Goal: Task Accomplishment & Management: Use online tool/utility

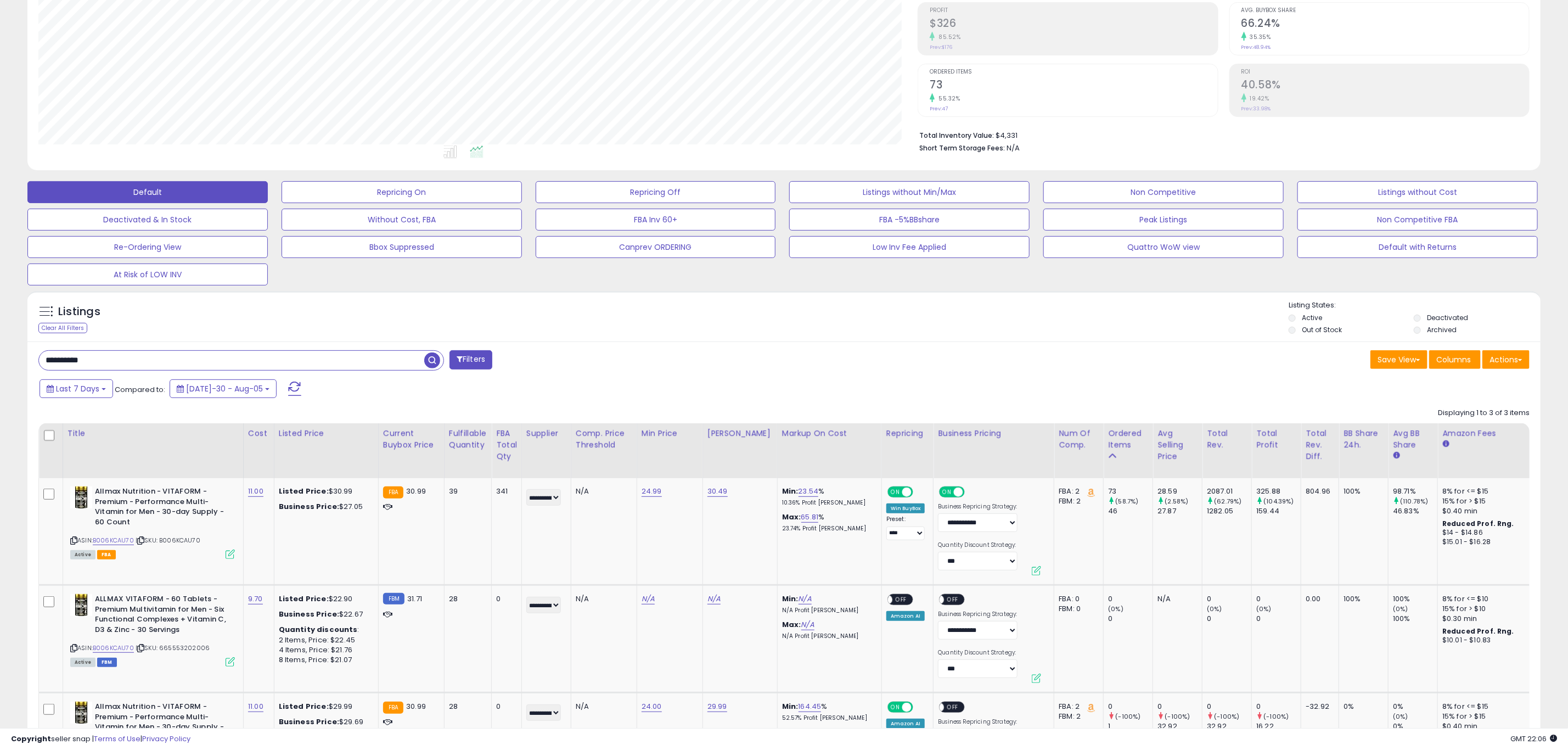
scroll to position [226, 879]
drag, startPoint x: -171, startPoint y: 372, endPoint x: -566, endPoint y: 386, distance: 395.2
click at [0, 386] on html "Unable to login Retrieving listings data.. has not yet accepted the Terms of Us…" at bounding box center [784, 210] width 1568 height 750
paste input "text"
type input "**********"
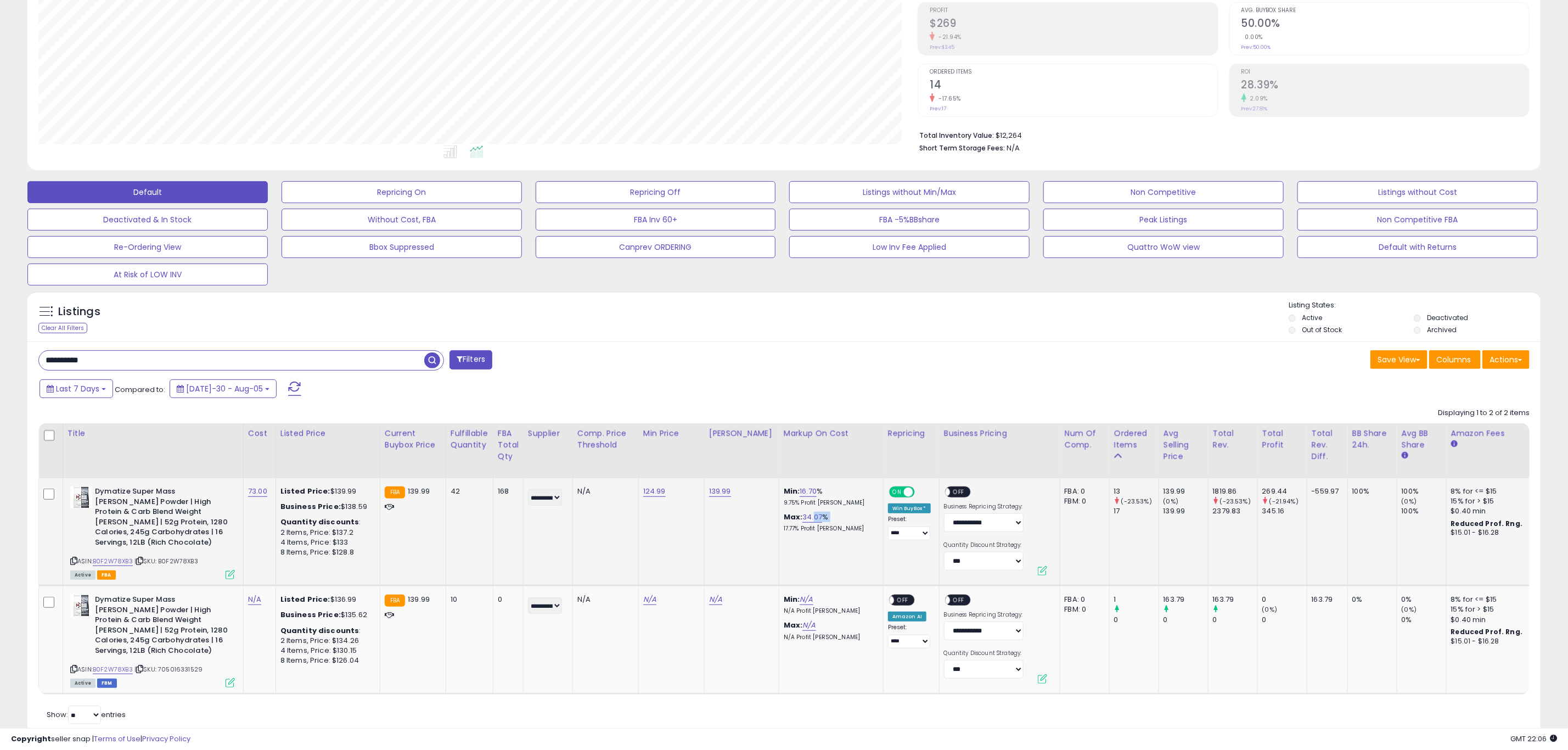
drag, startPoint x: 776, startPoint y: 534, endPoint x: 809, endPoint y: 524, distance: 34.5
click at [809, 524] on div "Max: 34.07 % 17.77% Profit [PERSON_NAME]" at bounding box center [829, 522] width 91 height 20
click at [814, 547] on td "Min: 16.70 % 9.75% Profit [PERSON_NAME]: 34.07 % 17.77% Profit [PERSON_NAME]" at bounding box center [831, 532] width 104 height 107
click at [254, 603] on link "N/A" at bounding box center [254, 600] width 13 height 11
type input "**"
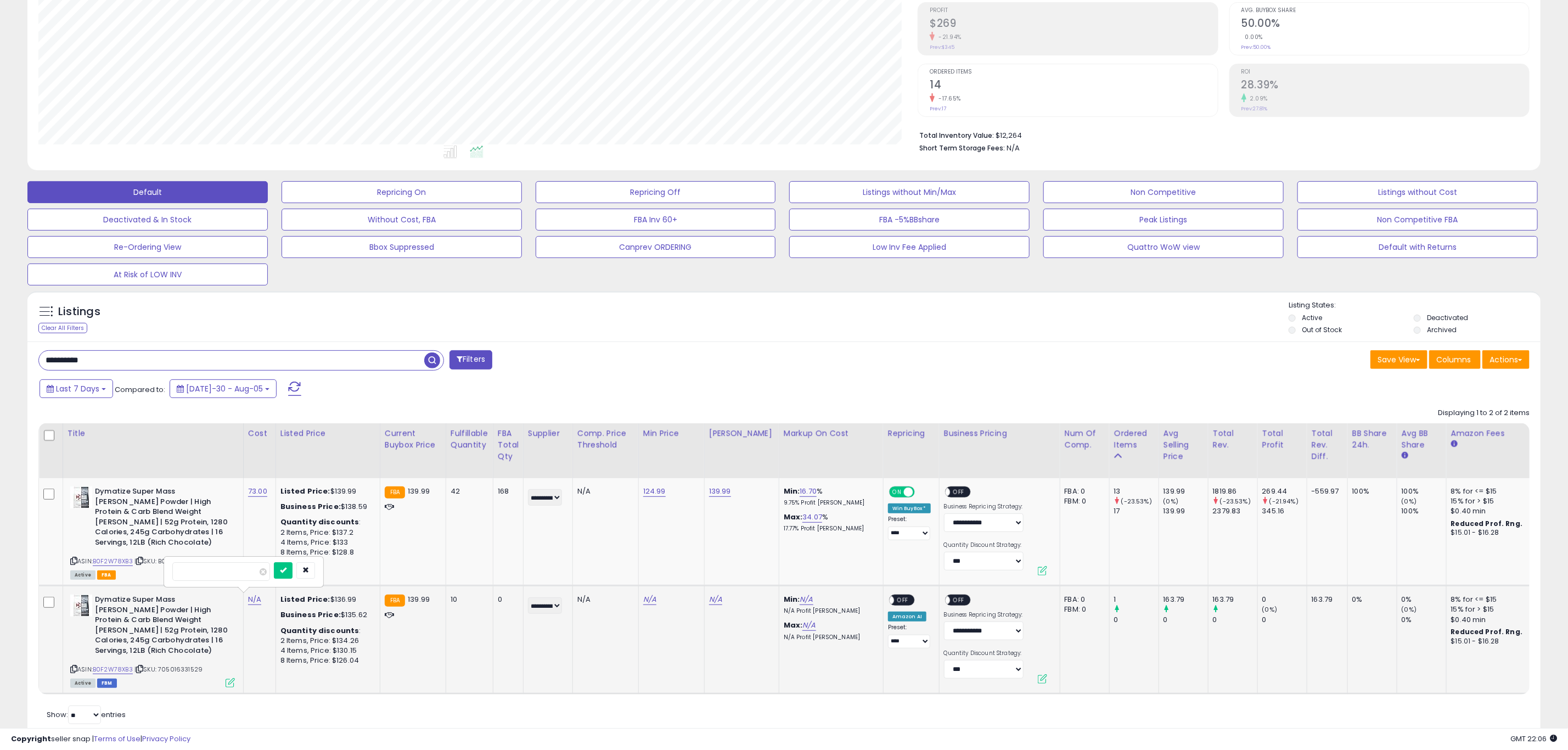
click button "submit" at bounding box center [283, 570] width 19 height 17
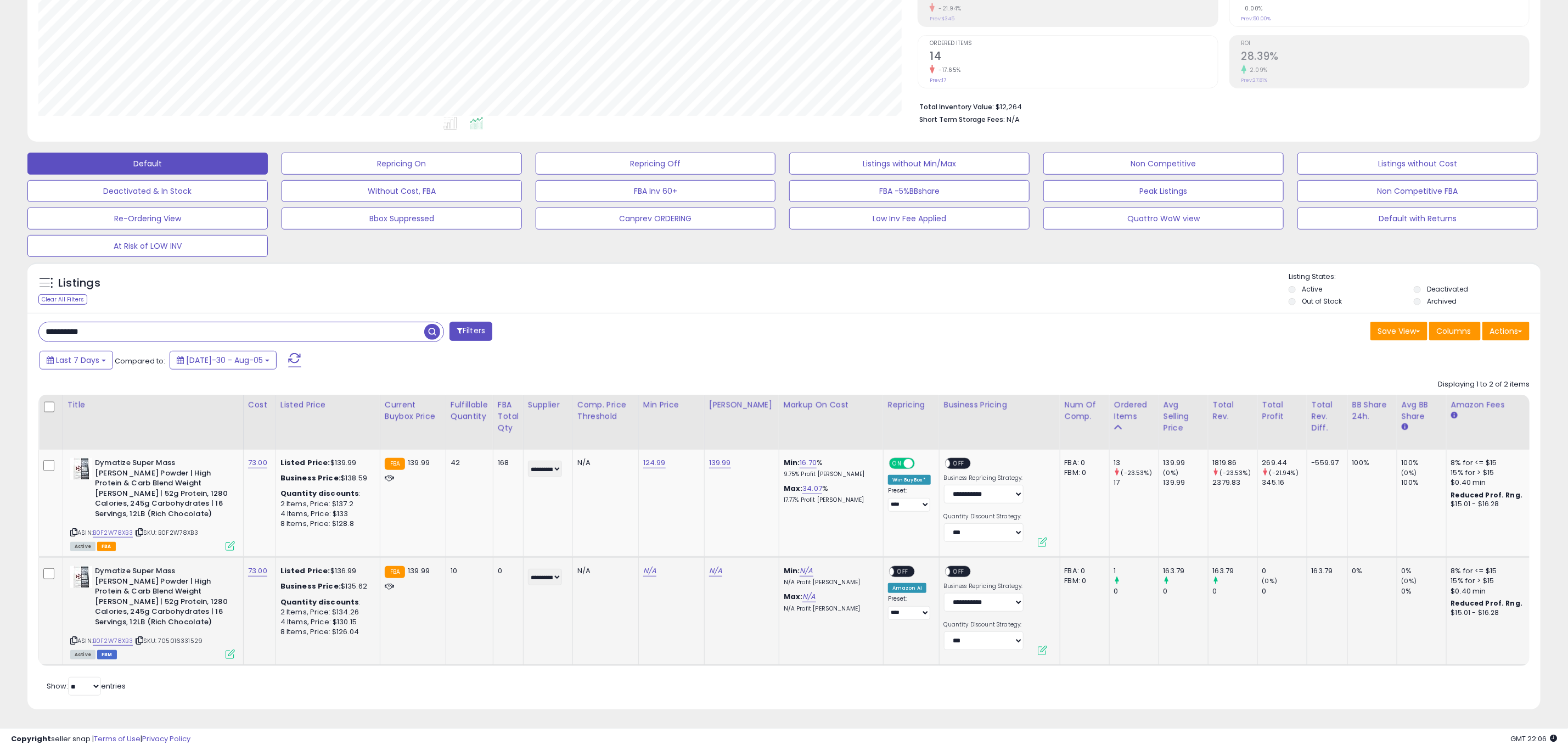
scroll to position [207, 0]
drag, startPoint x: 1300, startPoint y: 562, endPoint x: 1348, endPoint y: 567, distance: 48.3
click at [1346, 567] on tr "Dymatize Super Mass [PERSON_NAME] Powder | High Protein & Carb Blend Weight [PE…" at bounding box center [1090, 610] width 2102 height 108
click at [1275, 608] on td "0 (0%) 0" at bounding box center [1282, 610] width 49 height 108
drag, startPoint x: 509, startPoint y: 450, endPoint x: 493, endPoint y: 448, distance: 16.1
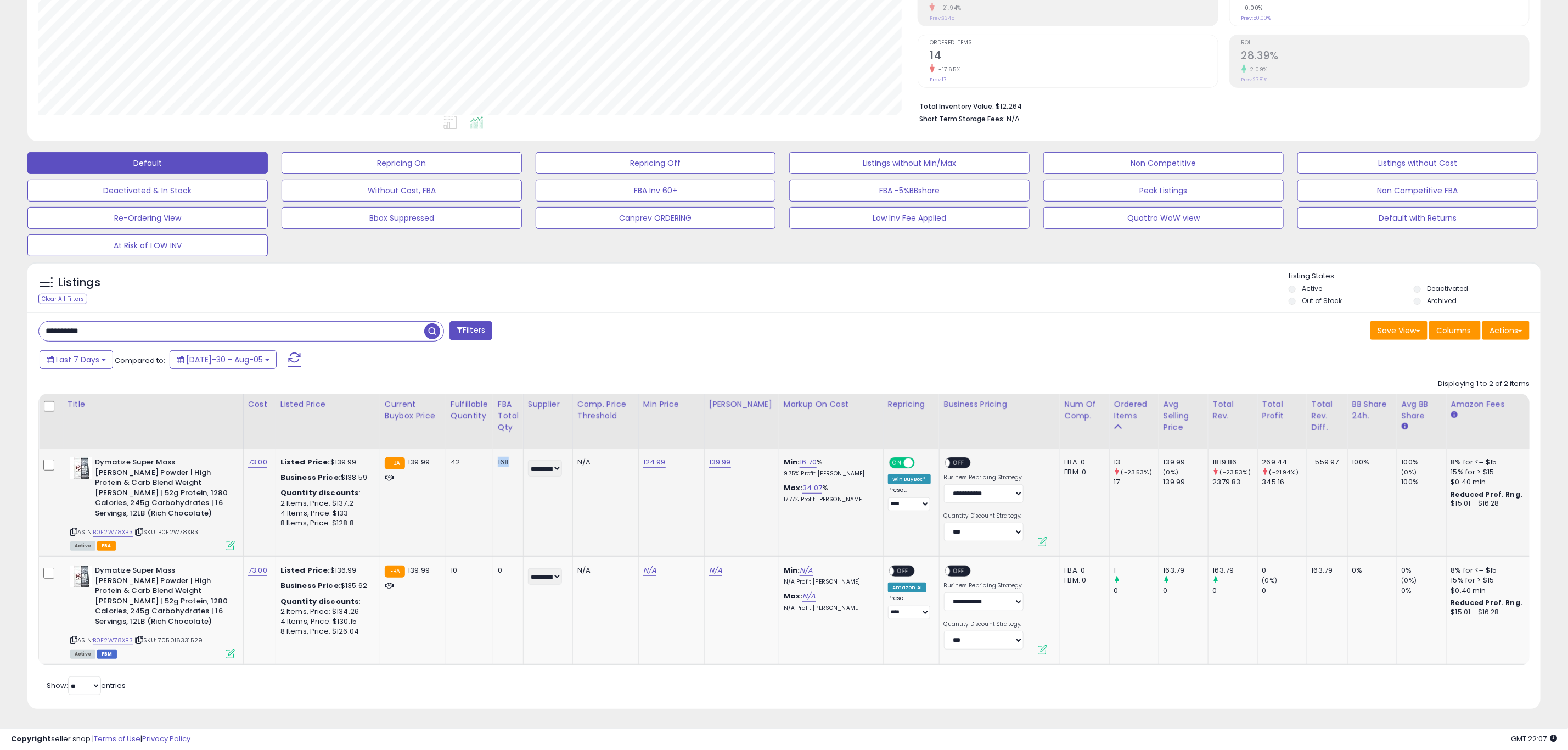
click at [493, 449] on tr "Dymatize Super Mass [PERSON_NAME] Powder | High Protein & Carb Blend Weight [PE…" at bounding box center [1090, 503] width 2102 height 107
drag, startPoint x: 162, startPoint y: 319, endPoint x: -344, endPoint y: 349, distance: 506.9
click at [0, 349] on html "Unable to login Retrieving listings data.. has not yet accepted the Terms of Us…" at bounding box center [784, 181] width 1568 height 750
paste input "text"
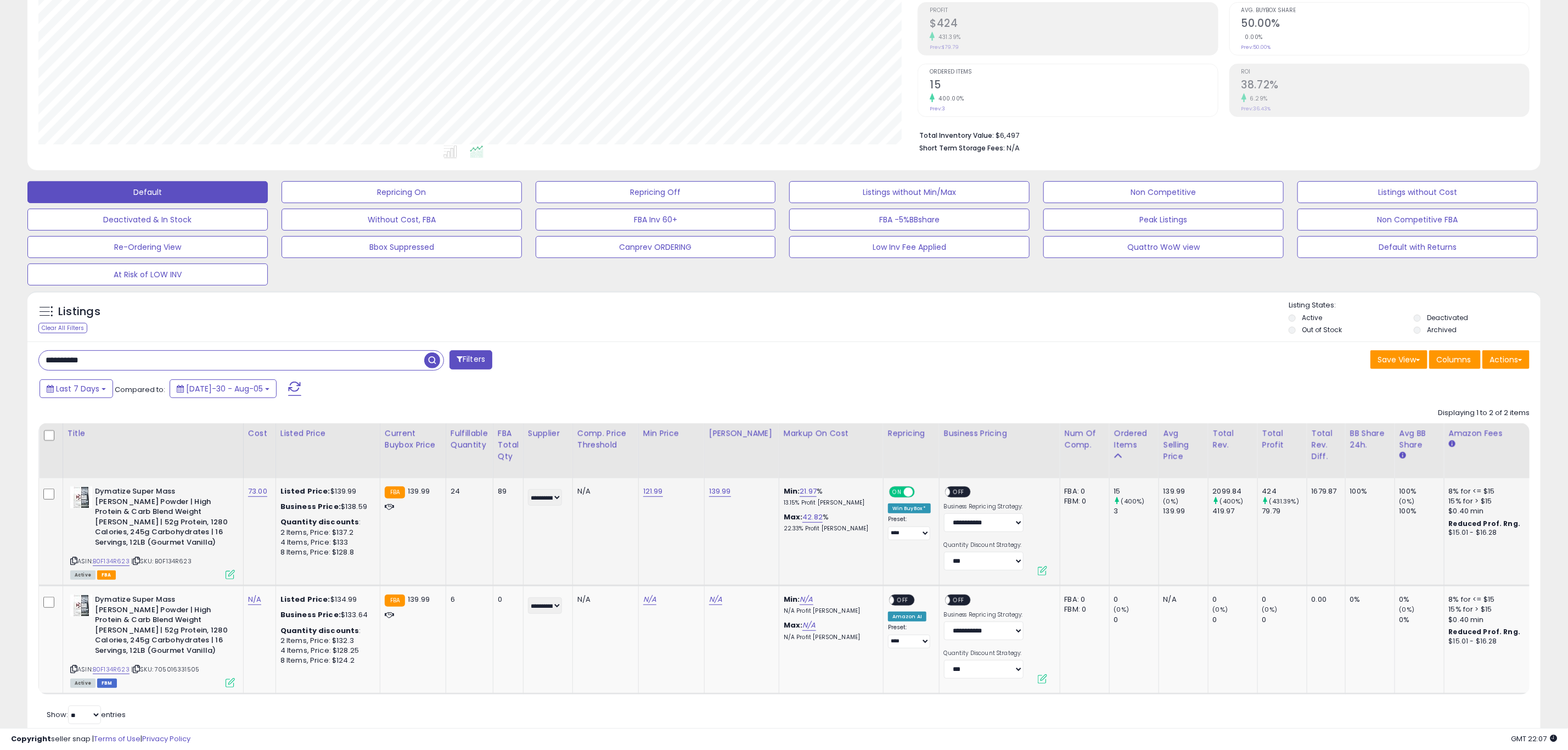
scroll to position [226, 879]
drag, startPoint x: 808, startPoint y: 532, endPoint x: 751, endPoint y: 535, distance: 57.1
click at [751, 535] on tr "Dymatize Super Mass [PERSON_NAME] Powder | High Protein & Carb Blend Weight [PE…" at bounding box center [1089, 532] width 2100 height 107
click at [735, 537] on td "139.99" at bounding box center [741, 532] width 75 height 107
click at [718, 520] on td "139.99" at bounding box center [741, 532] width 75 height 107
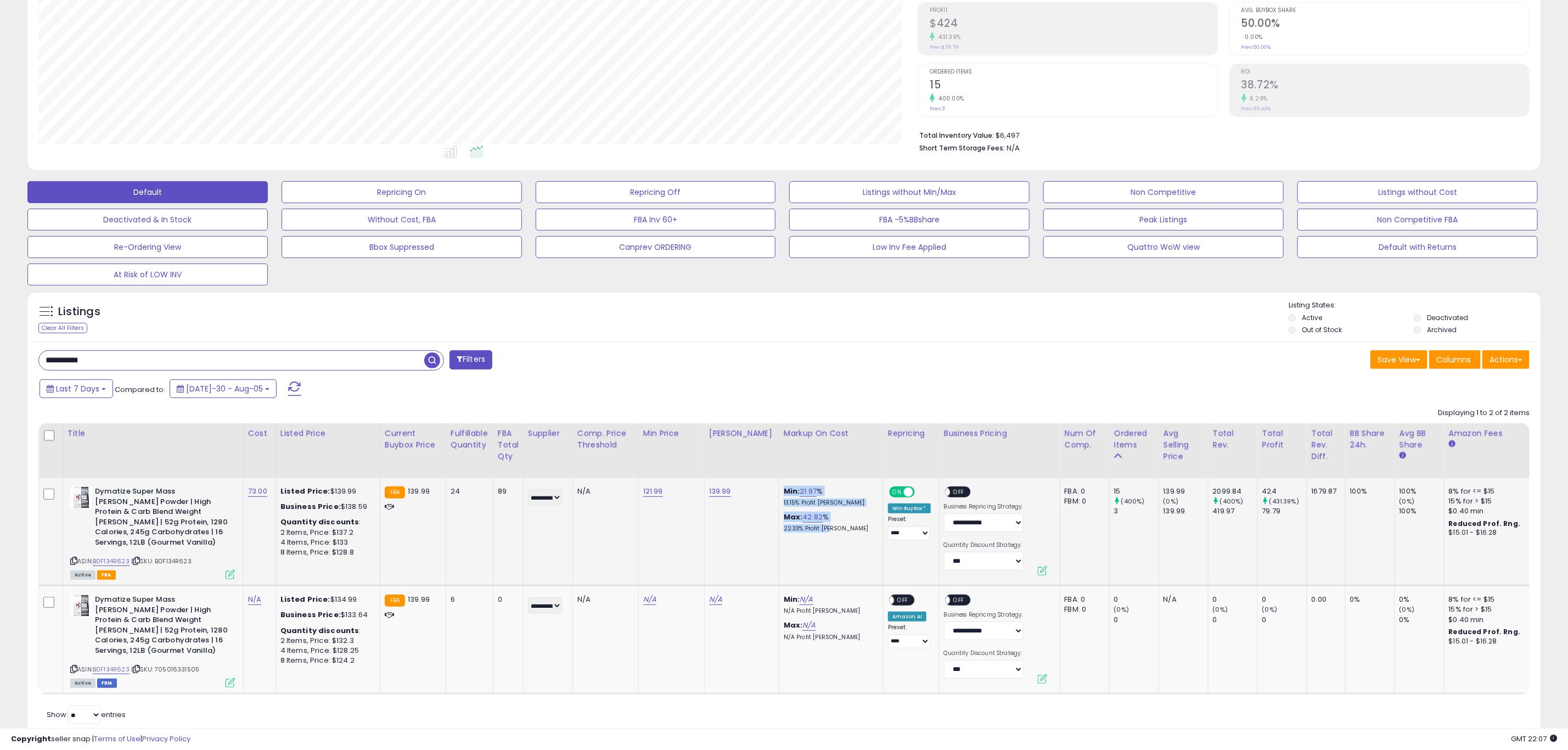
drag, startPoint x: 821, startPoint y: 536, endPoint x: 764, endPoint y: 544, distance: 57.6
click at [764, 544] on tr "Dymatize Super Mass [PERSON_NAME] Powder | High Protein & Carb Blend Weight [PE…" at bounding box center [1089, 532] width 2100 height 107
click at [751, 549] on td "139.99" at bounding box center [741, 532] width 75 height 107
click at [502, 491] on div "89" at bounding box center [507, 491] width 17 height 10
click at [579, 367] on div "**********" at bounding box center [407, 362] width 754 height 22
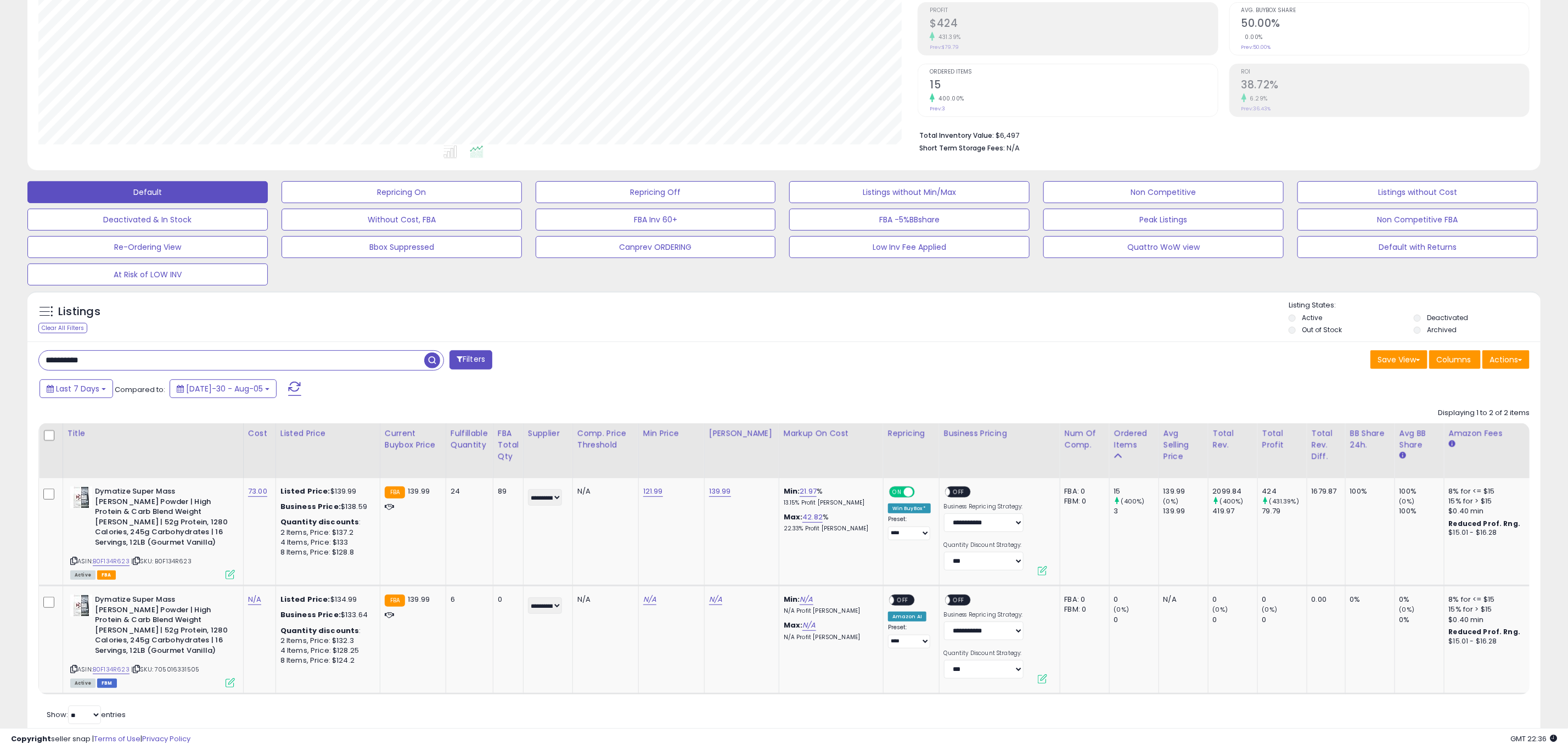
drag, startPoint x: 165, startPoint y: 369, endPoint x: -473, endPoint y: 364, distance: 638.0
click at [0, 364] on html "Unable to login Retrieving listings data.. has not yet accepted the Terms of Us…" at bounding box center [784, 210] width 1568 height 750
paste input "text"
type input "**********"
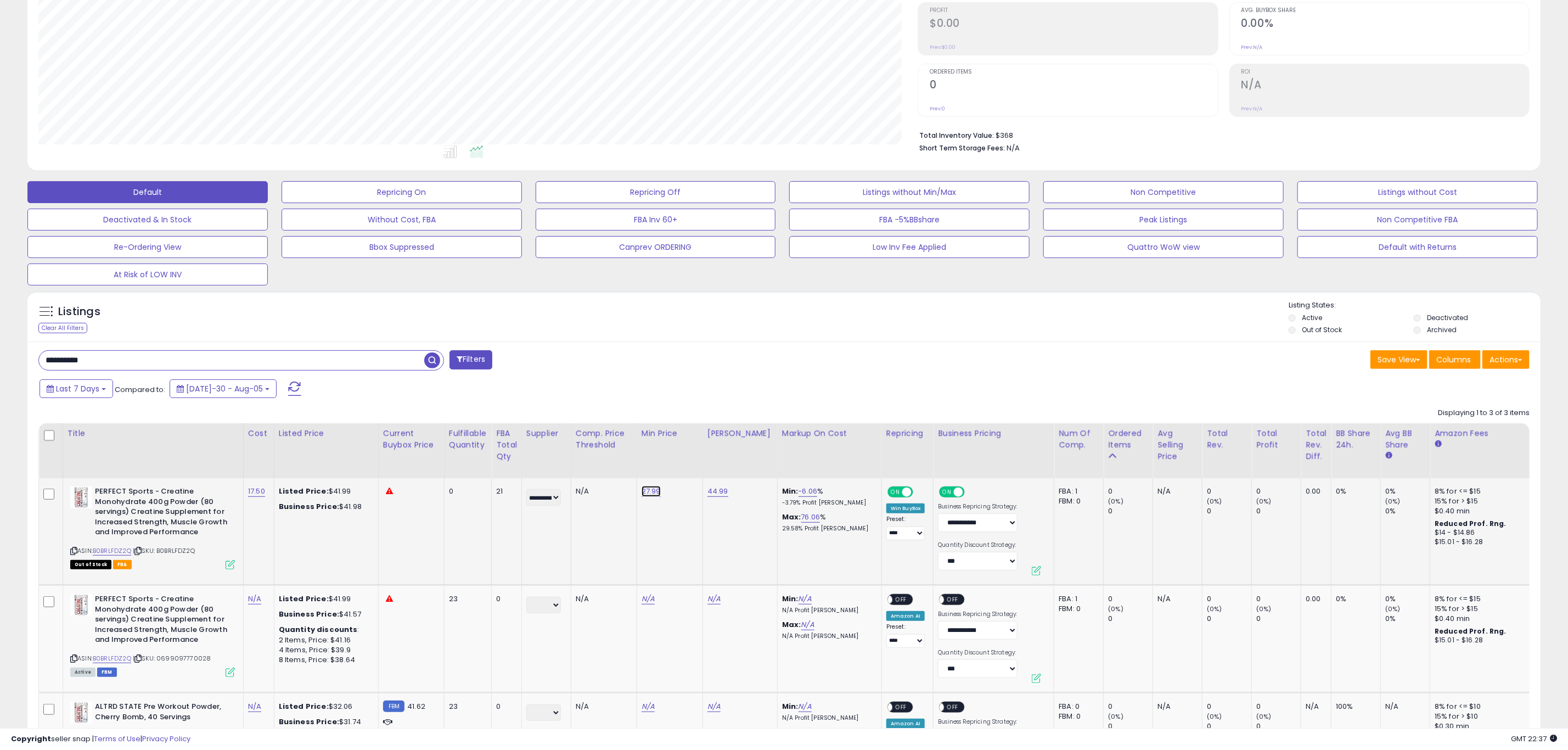
click at [656, 496] on link "27.99" at bounding box center [651, 491] width 19 height 11
drag, startPoint x: 629, startPoint y: 471, endPoint x: 619, endPoint y: 471, distance: 10.0
click at [619, 471] on input "*****" at bounding box center [617, 464] width 97 height 19
drag, startPoint x: 624, startPoint y: 470, endPoint x: 355, endPoint y: 457, distance: 269.3
click at [355, 457] on table "Title Cost" at bounding box center [1081, 612] width 2086 height 378
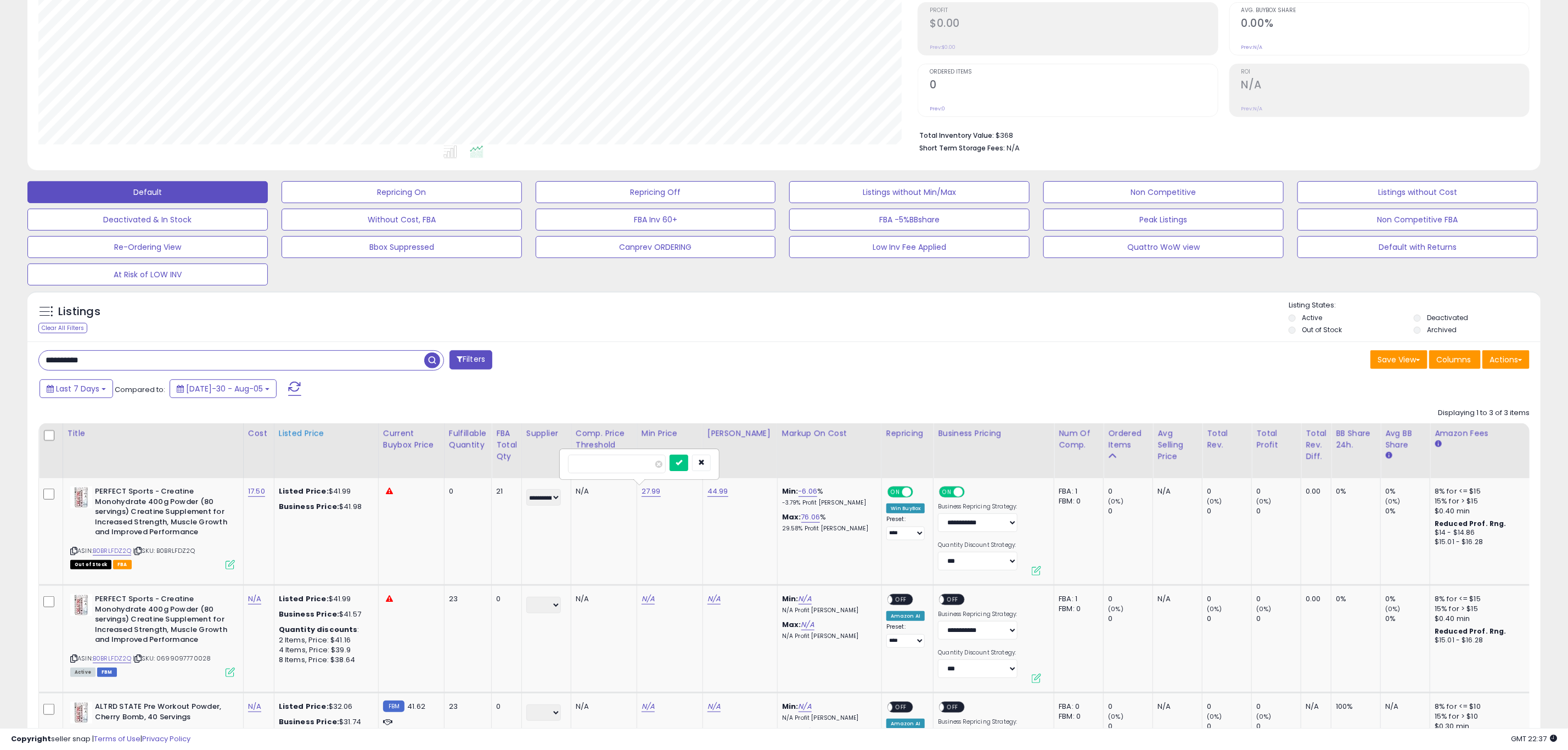
type input "*****"
click button "submit" at bounding box center [679, 463] width 19 height 17
click at [716, 494] on link "44.99" at bounding box center [718, 491] width 21 height 11
drag, startPoint x: 673, startPoint y: 468, endPoint x: 449, endPoint y: 459, distance: 224.2
click at [449, 459] on table "Title Cost" at bounding box center [1081, 612] width 2086 height 378
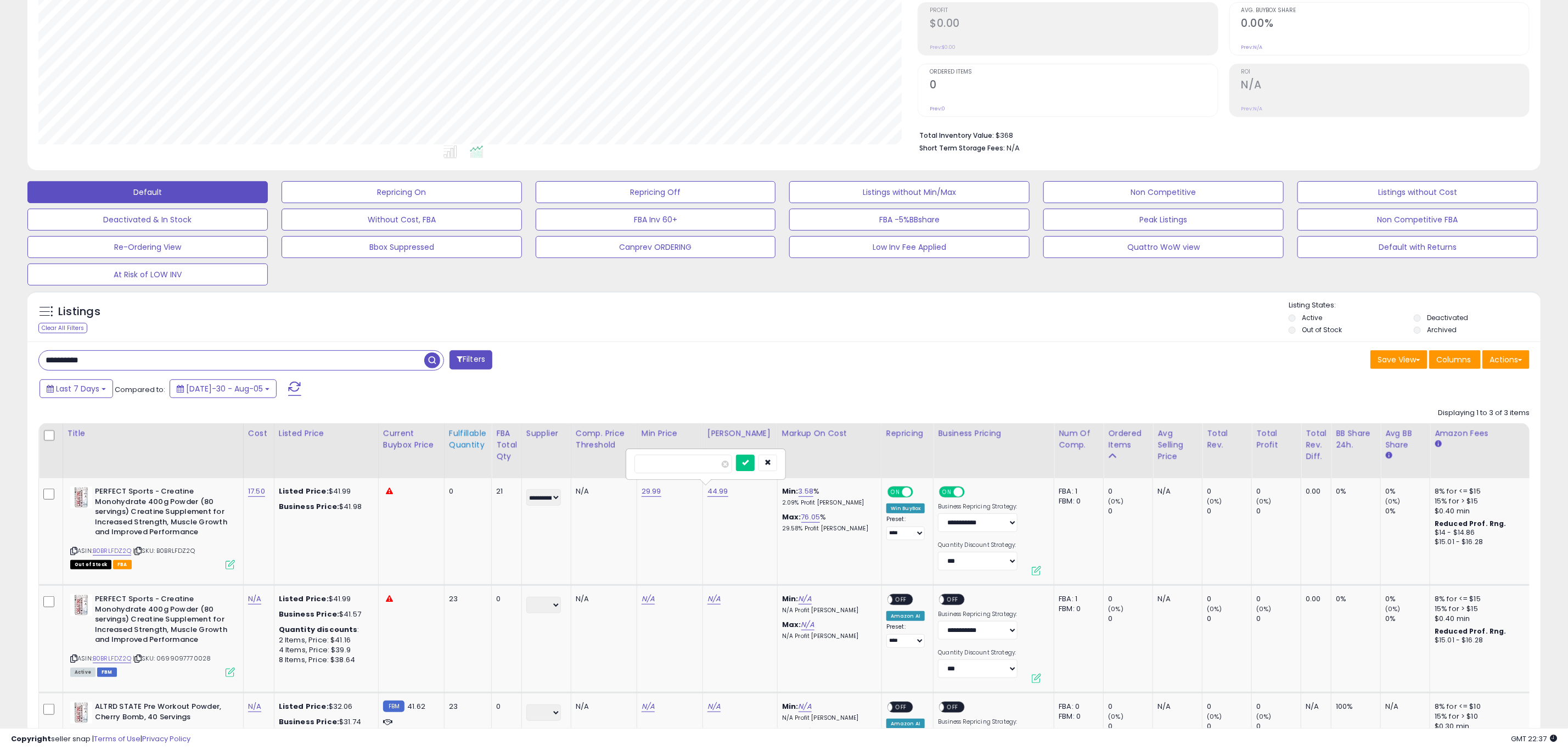
type input "*****"
click button "submit" at bounding box center [745, 463] width 19 height 17
click at [743, 529] on td "39.99" at bounding box center [740, 531] width 75 height 107
drag, startPoint x: 131, startPoint y: 358, endPoint x: -415, endPoint y: 373, distance: 546.2
click at [0, 373] on html "Unable to login Retrieving listings data.. has not yet accepted the Terms of Us…" at bounding box center [784, 210] width 1568 height 750
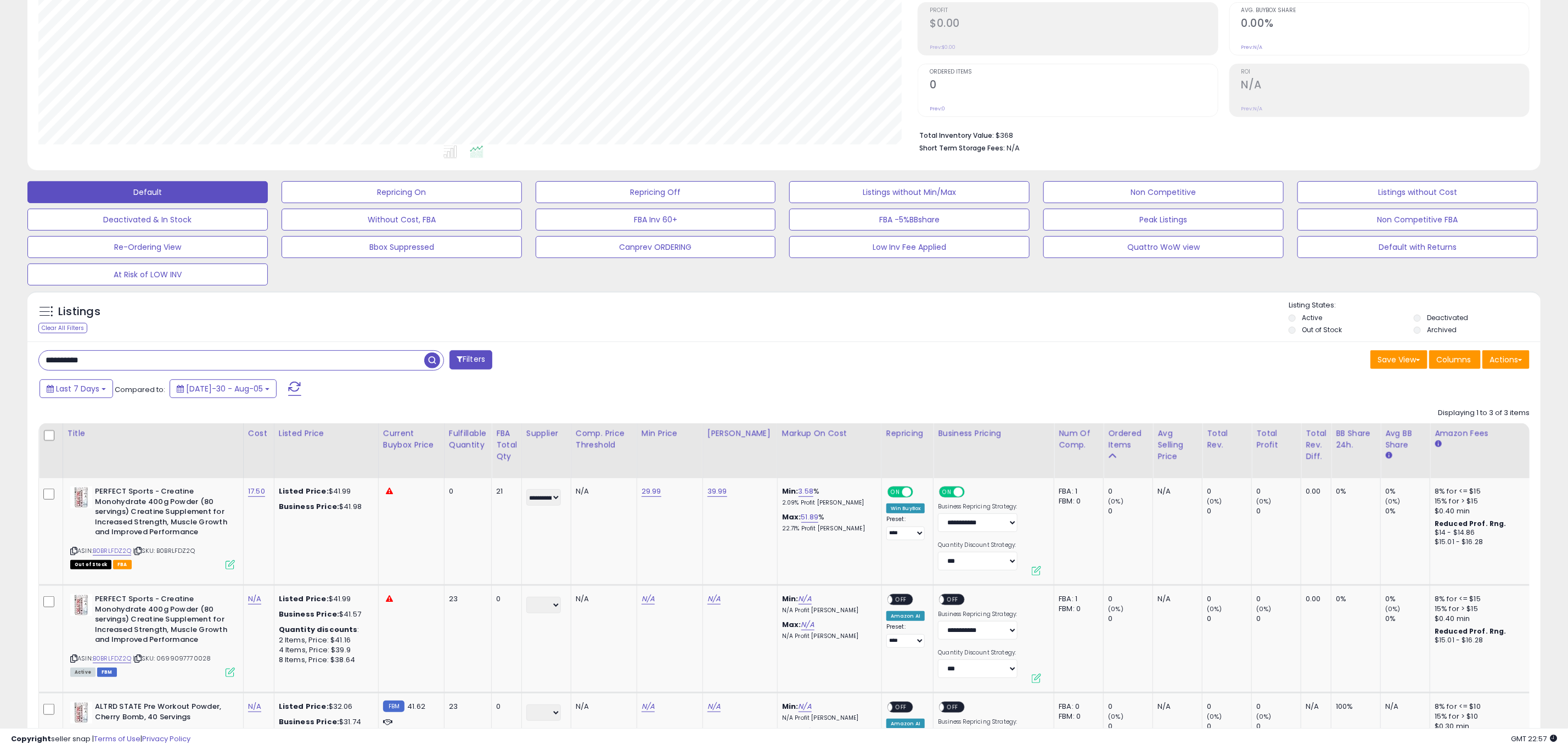
paste input "text"
type input "**********"
